Goal: Task Accomplishment & Management: Use online tool/utility

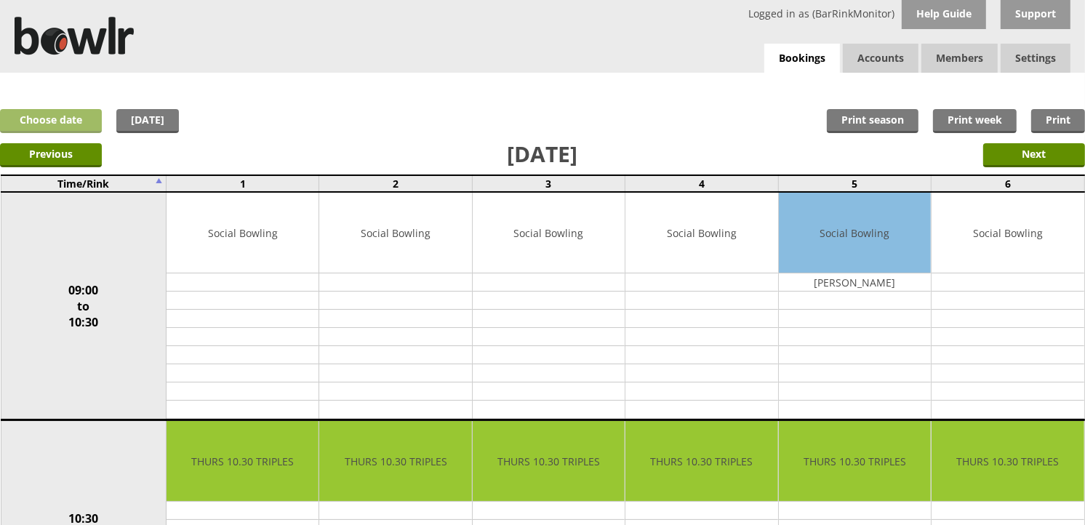
click at [65, 117] on link "Choose date" at bounding box center [51, 121] width 102 height 24
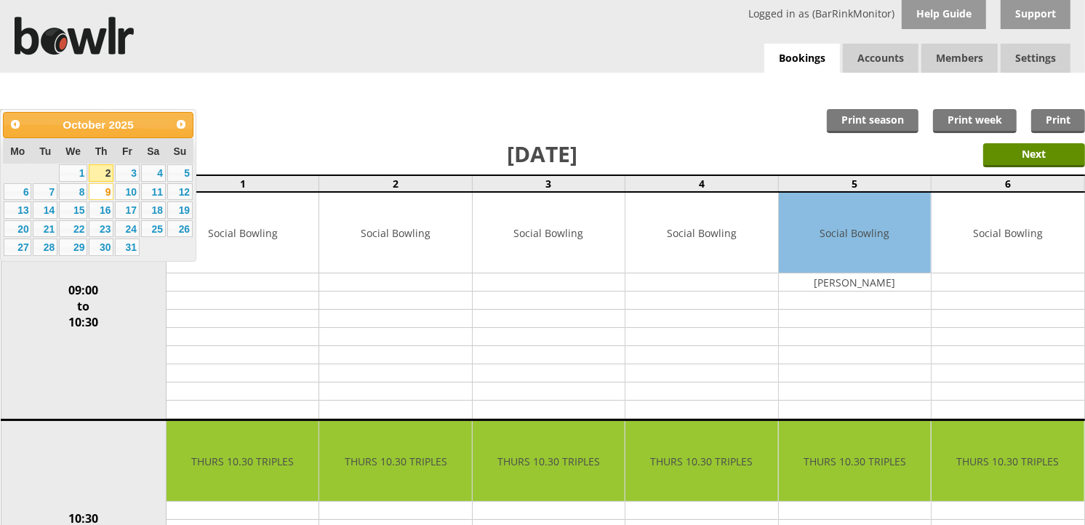
click at [106, 192] on link "9" at bounding box center [101, 191] width 25 height 17
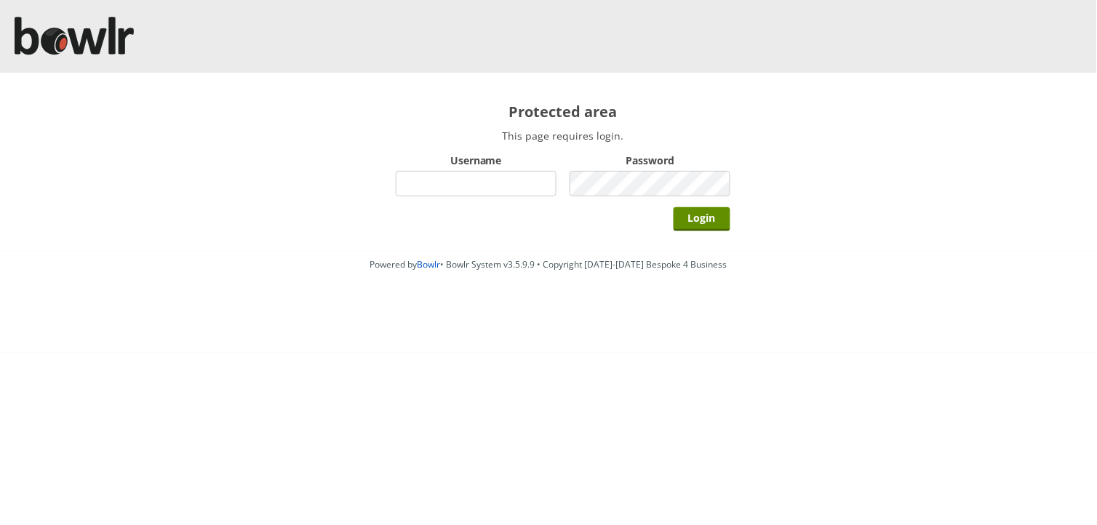
click at [487, 184] on input "Username" at bounding box center [476, 183] width 161 height 25
type input "BarRinkMonitor"
click at [687, 213] on input "Login" at bounding box center [702, 219] width 57 height 24
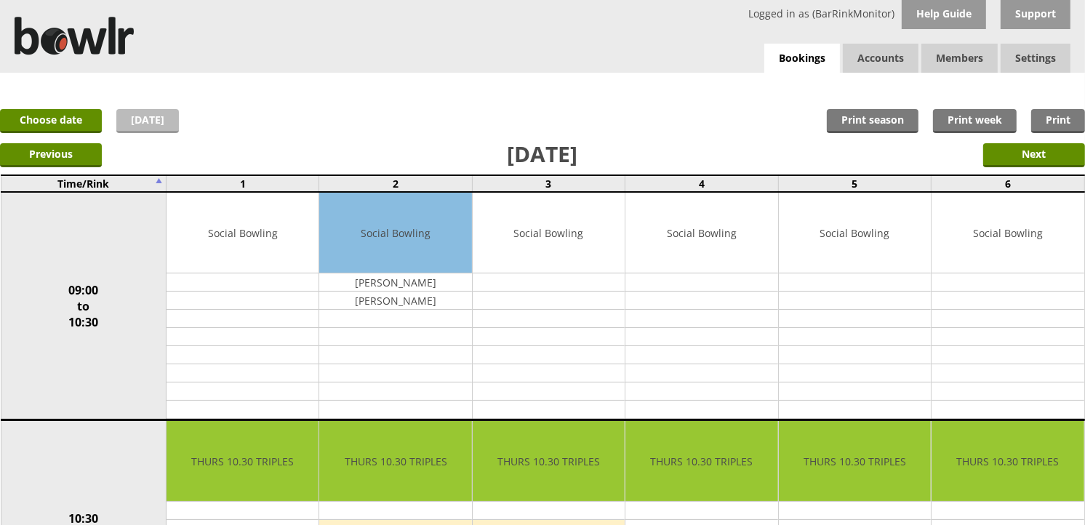
click at [157, 122] on link "[DATE]" at bounding box center [147, 121] width 63 height 24
